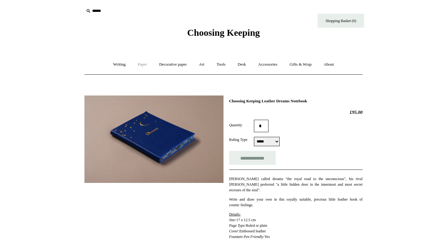
click at [136, 64] on link "Paper +" at bounding box center [142, 64] width 20 height 16
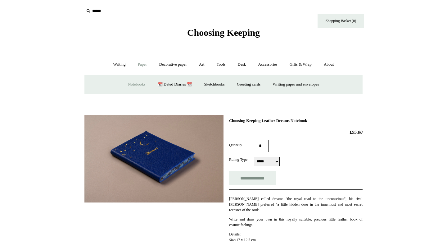
click at [131, 79] on link "Notebooks +" at bounding box center [136, 84] width 29 height 16
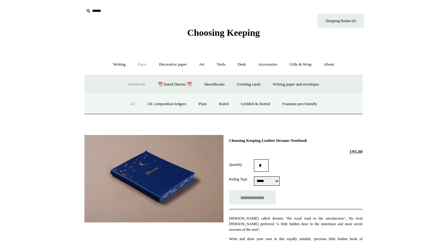
click at [127, 103] on link "All" at bounding box center [132, 104] width 16 height 16
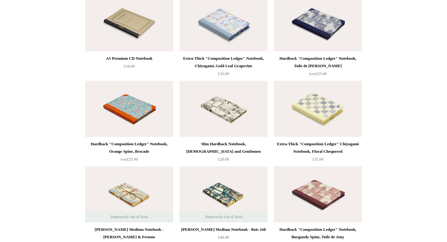
scroll to position [2914, 0]
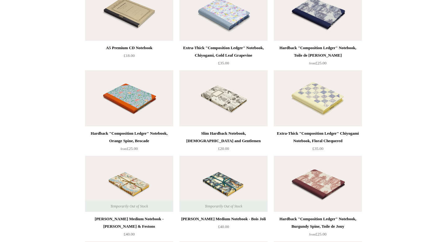
click at [220, 29] on img at bounding box center [223, 13] width 88 height 56
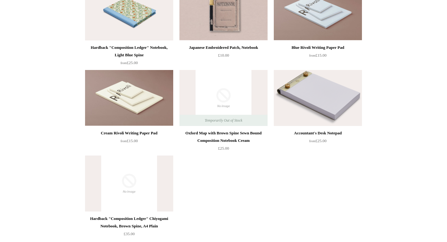
scroll to position [3313, 0]
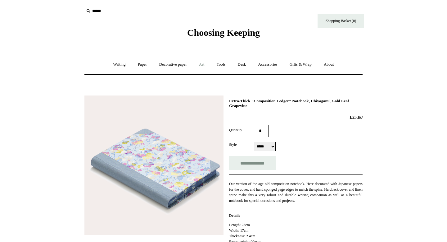
scroll to position [2, 0]
